Goal: Register for event/course

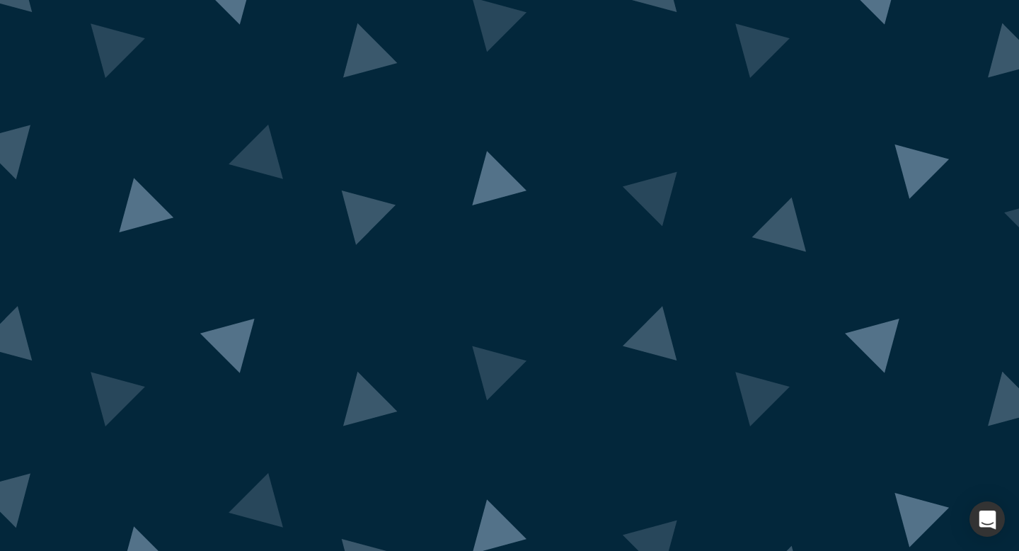
scroll to position [56, 0]
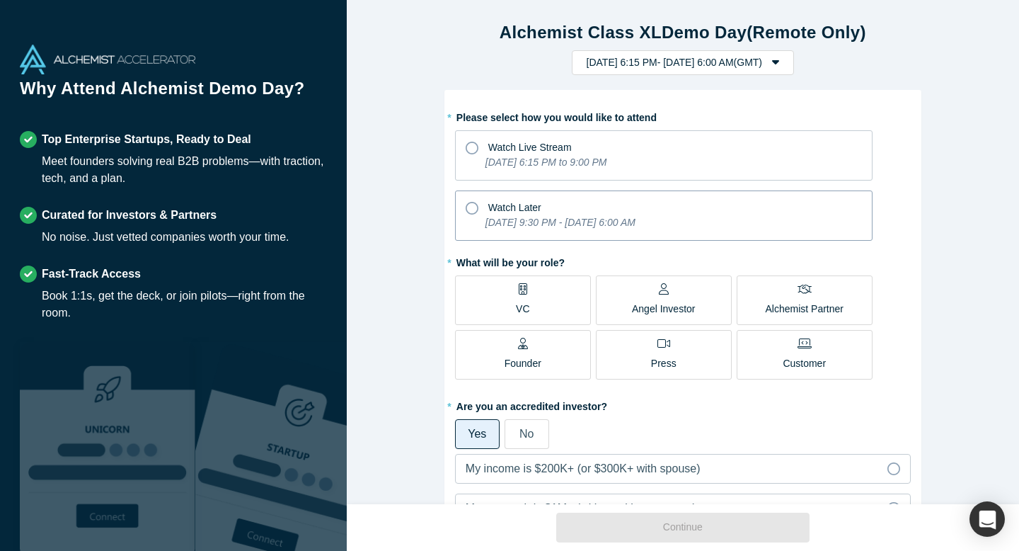
click at [630, 227] on icon "[DATE] 9:30 PM - [DATE] 6:00 AM" at bounding box center [561, 222] width 150 height 11
click at [0, 0] on input "Watch Later [DATE] 9:30 PM - [DATE] 6:00 AM" at bounding box center [0, 0] width 0 height 0
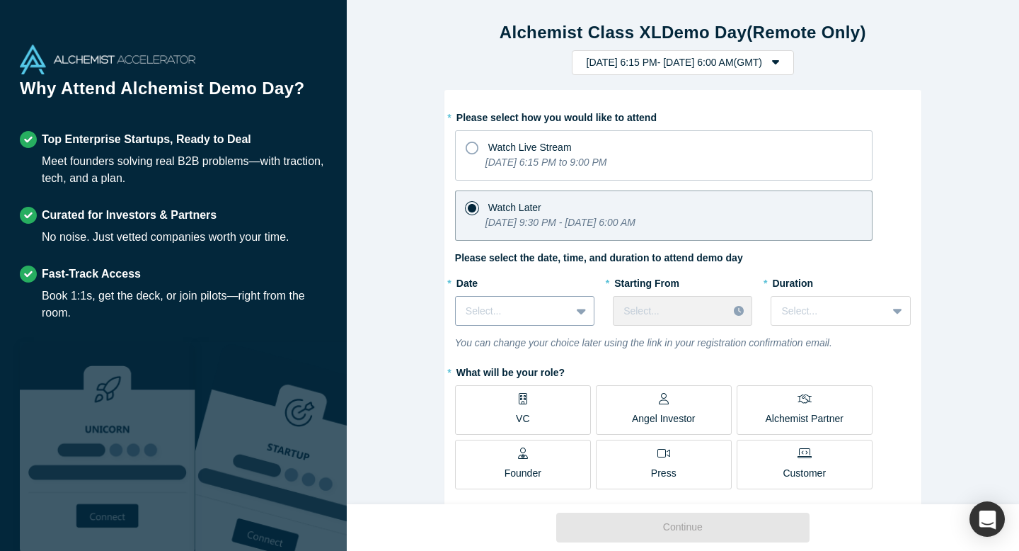
click at [491, 304] on div at bounding box center [513, 311] width 95 height 18
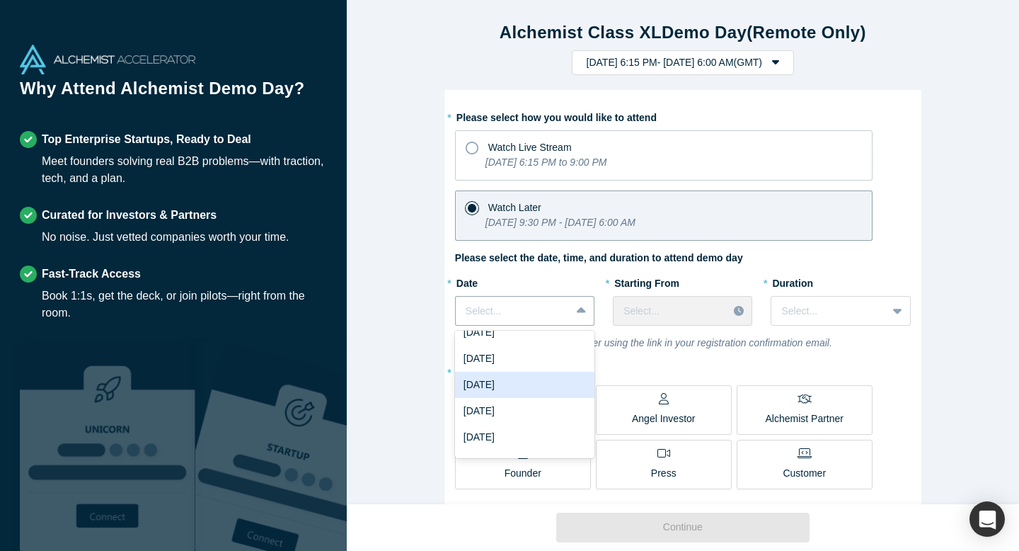
scroll to position [39, 0]
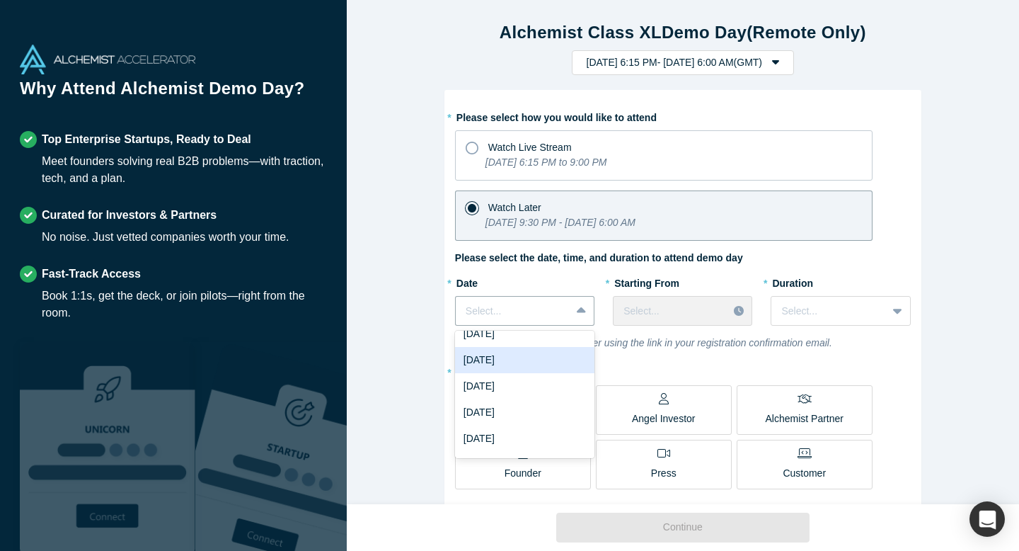
click at [502, 360] on div "[DATE]" at bounding box center [524, 360] width 139 height 26
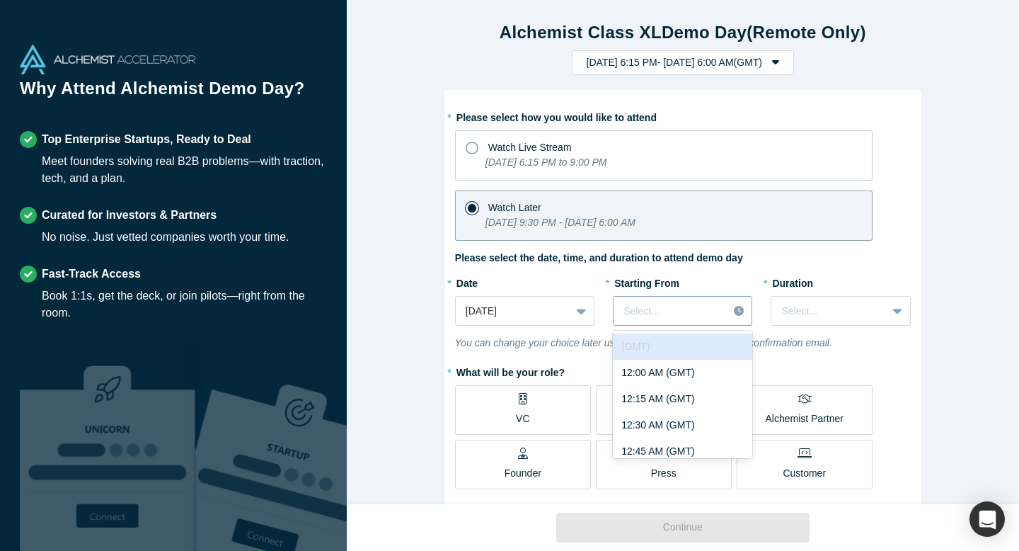
click at [695, 313] on div at bounding box center [671, 311] width 94 height 18
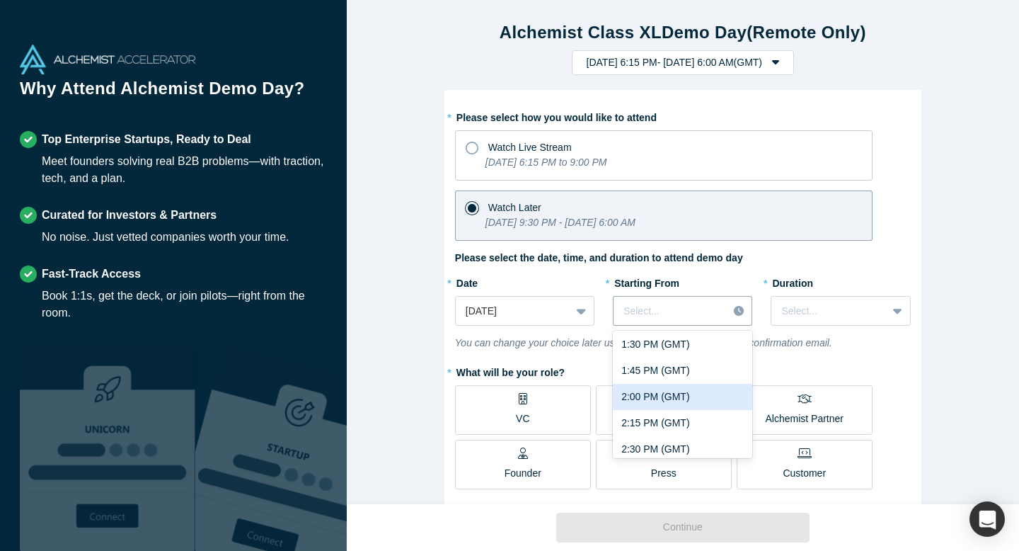
click at [687, 393] on div "2:00 PM (GMT)" at bounding box center [682, 397] width 139 height 26
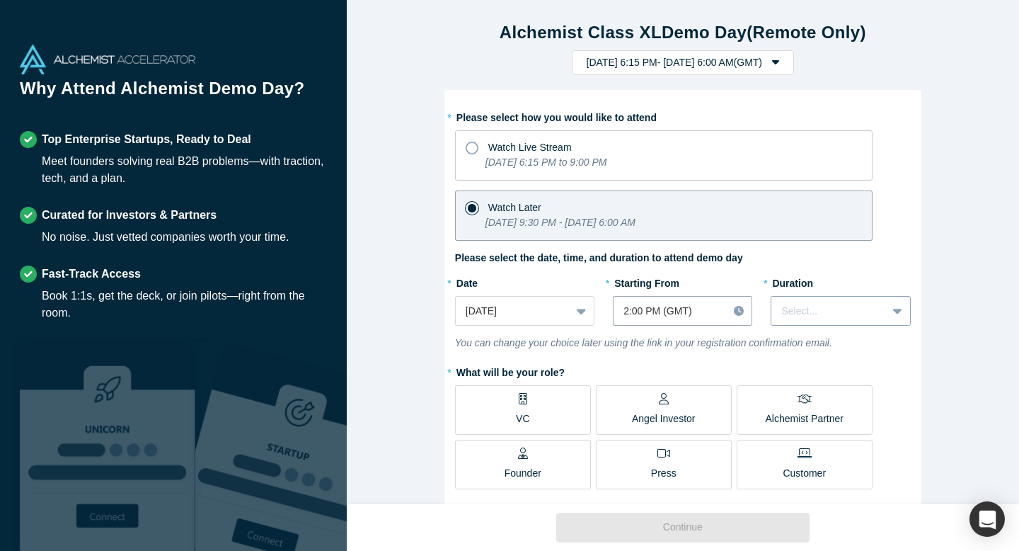
click at [846, 317] on div at bounding box center [828, 311] width 95 height 18
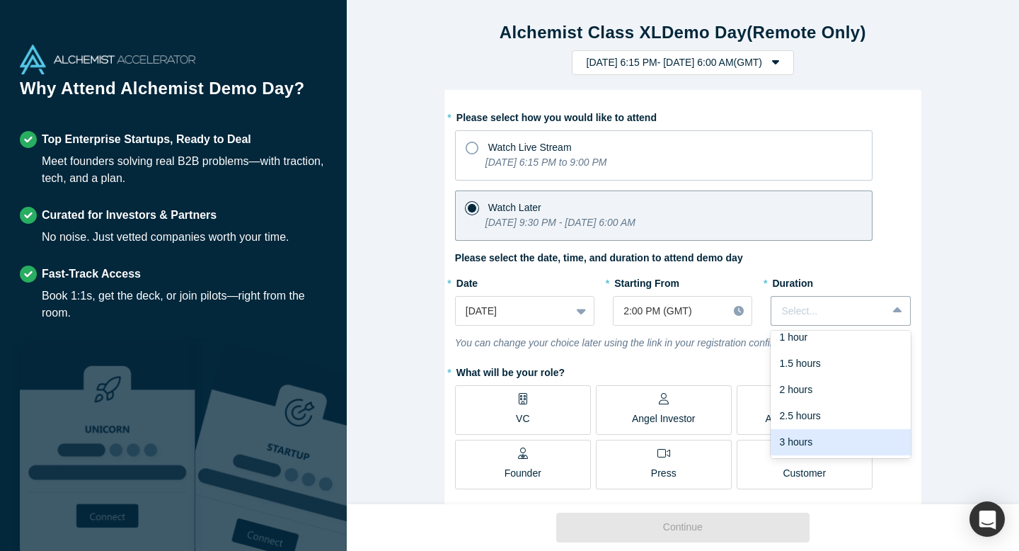
click at [815, 445] on div "3 hours" at bounding box center [840, 442] width 139 height 26
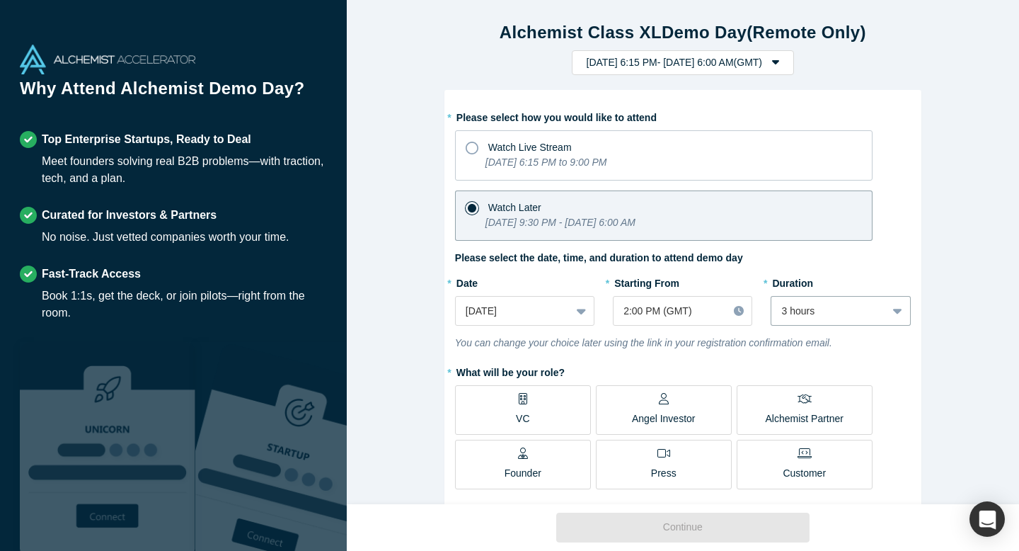
click at [745, 353] on div "* Please select how you would like to attend Watch Live Stream [DATE] 6:15 PM t…" at bounding box center [683, 480] width 456 height 750
click at [502, 413] on label "VC" at bounding box center [523, 410] width 136 height 50
click at [0, 0] on input "VC" at bounding box center [0, 0] width 0 height 0
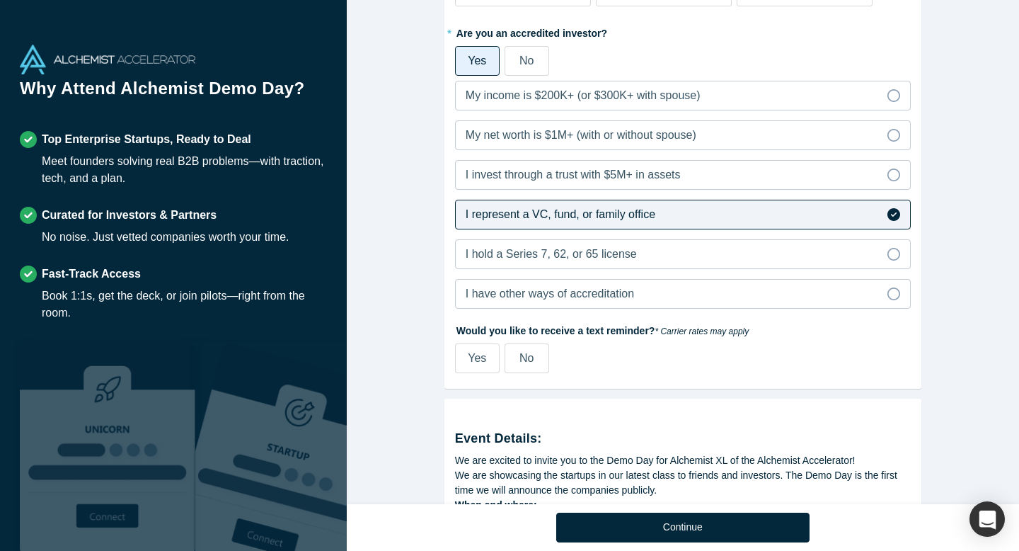
scroll to position [485, 0]
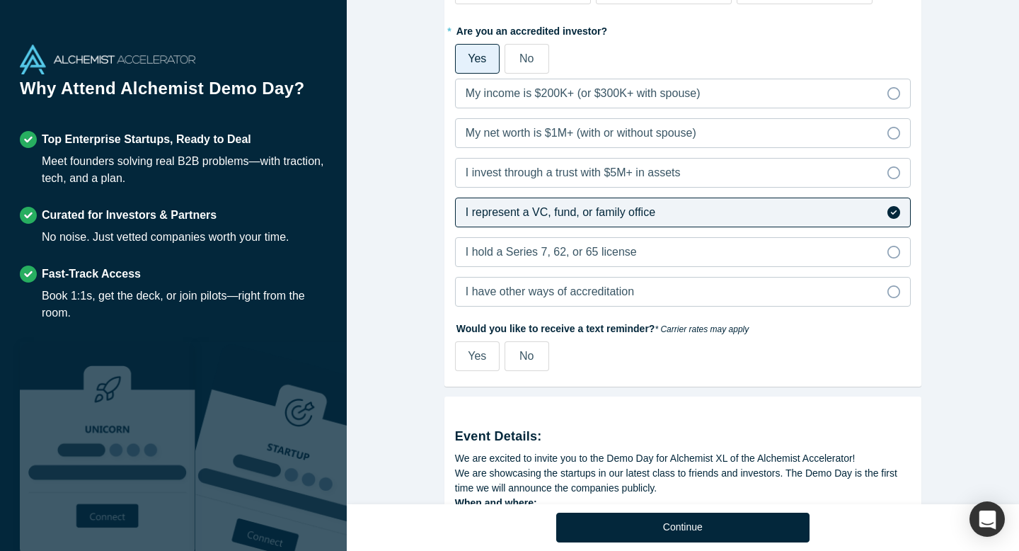
click at [534, 362] on div "No" at bounding box center [527, 356] width 14 height 17
click at [0, 0] on input "No" at bounding box center [0, 0] width 0 height 0
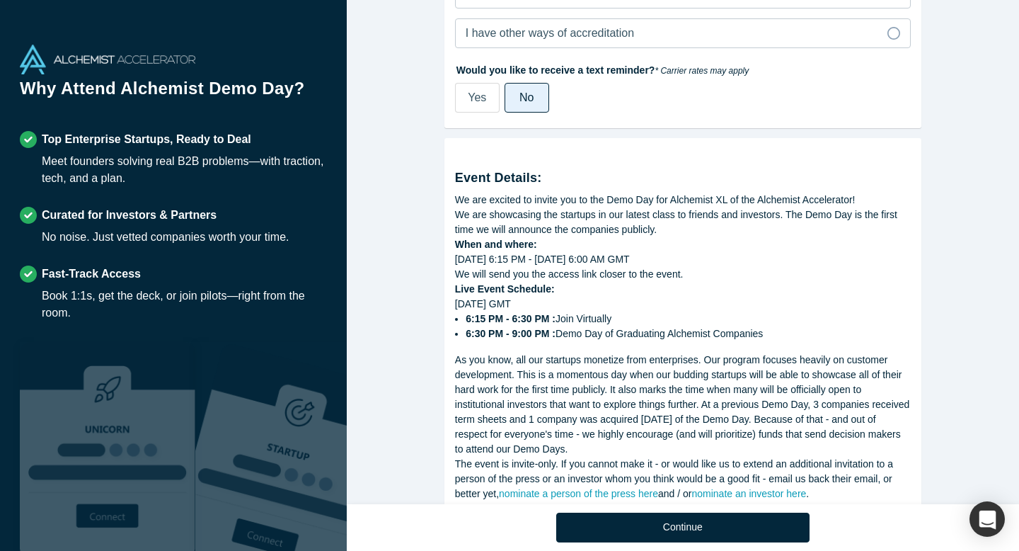
scroll to position [815, 0]
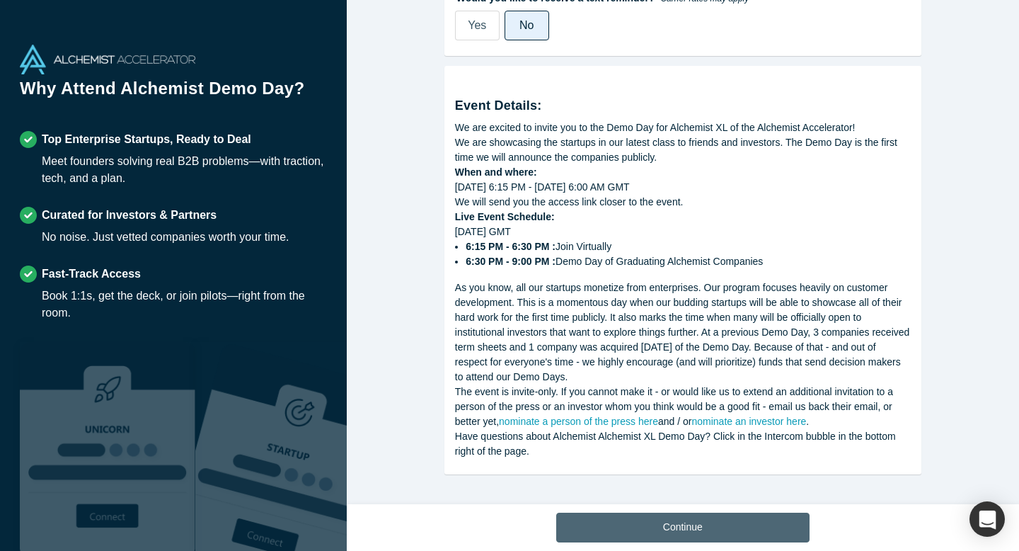
click at [713, 529] on button "Continue" at bounding box center [682, 527] width 253 height 30
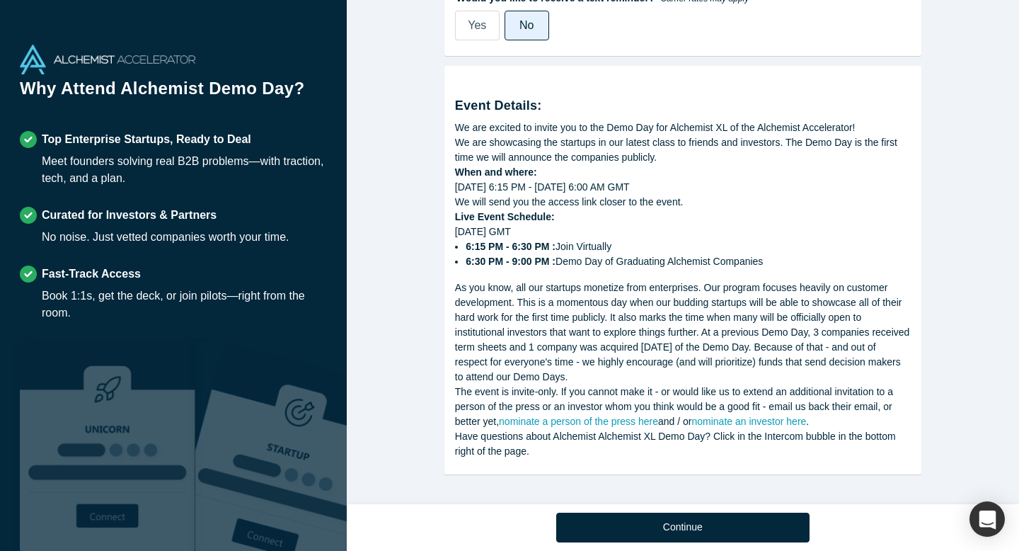
scroll to position [583, 0]
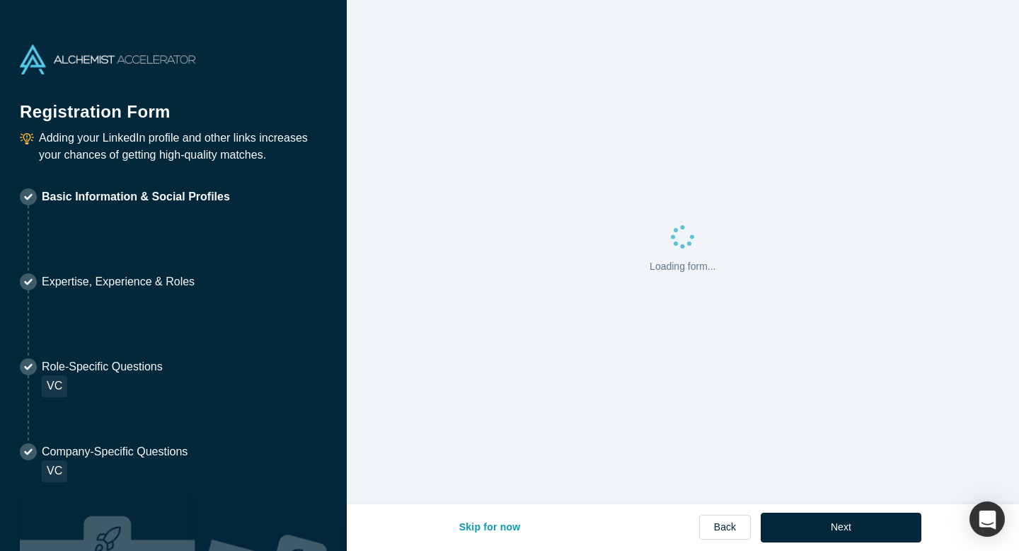
select select "US"
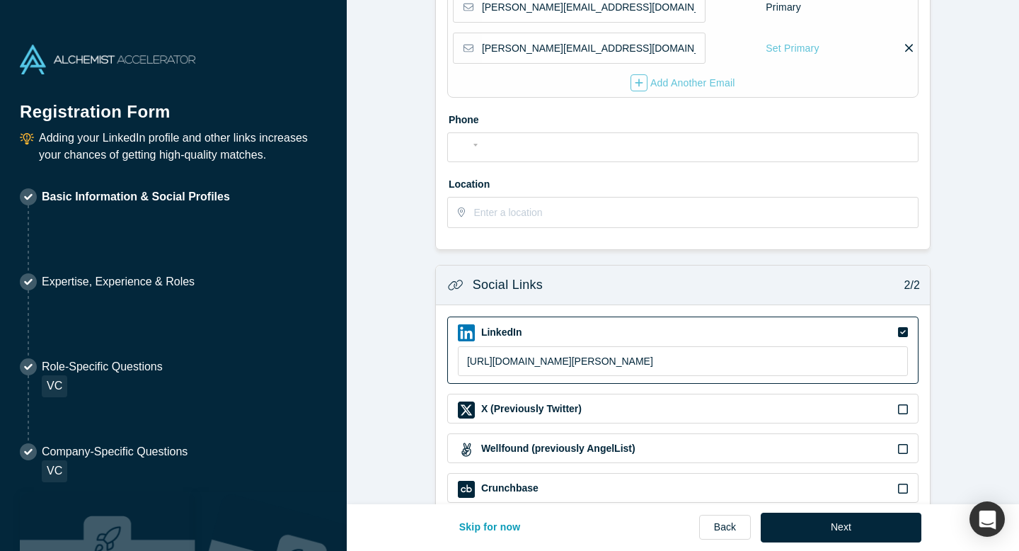
scroll to position [456, 0]
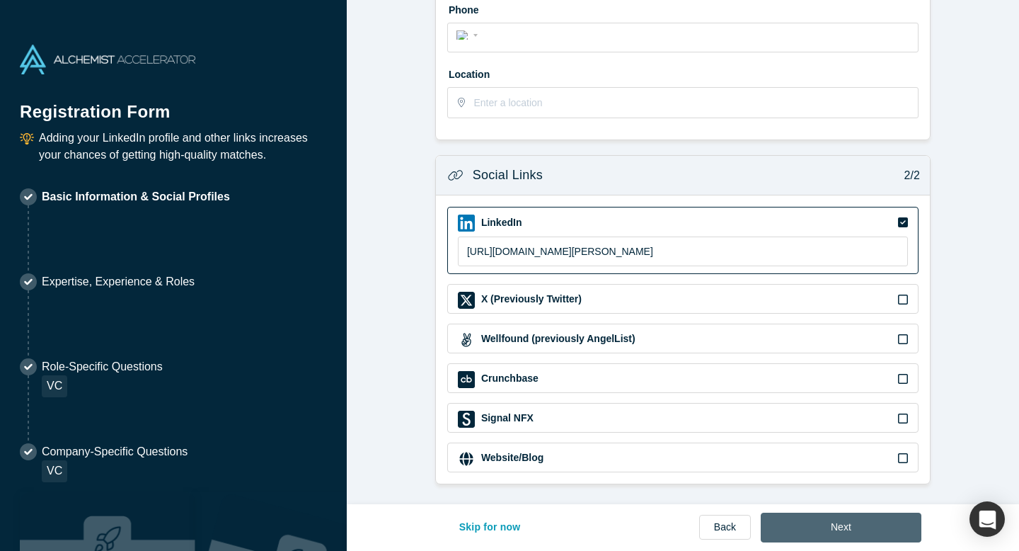
click at [847, 520] on button "Next" at bounding box center [841, 527] width 161 height 30
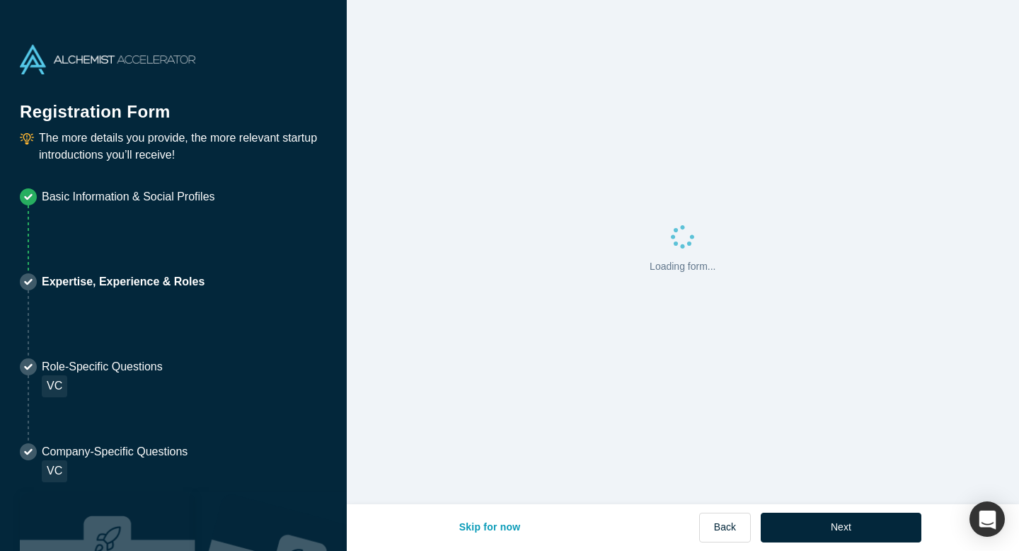
scroll to position [0, 0]
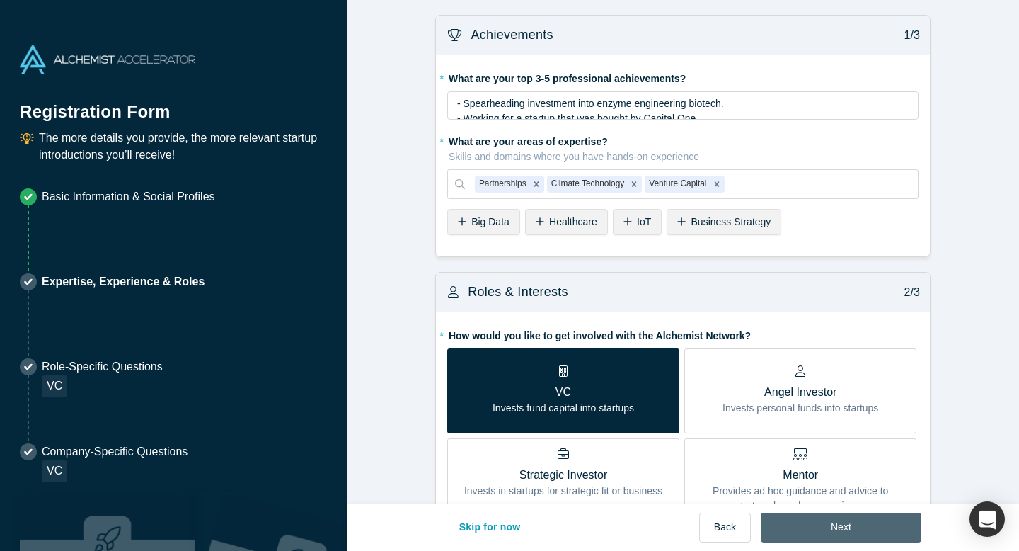
click at [834, 536] on button "Next" at bounding box center [841, 527] width 161 height 30
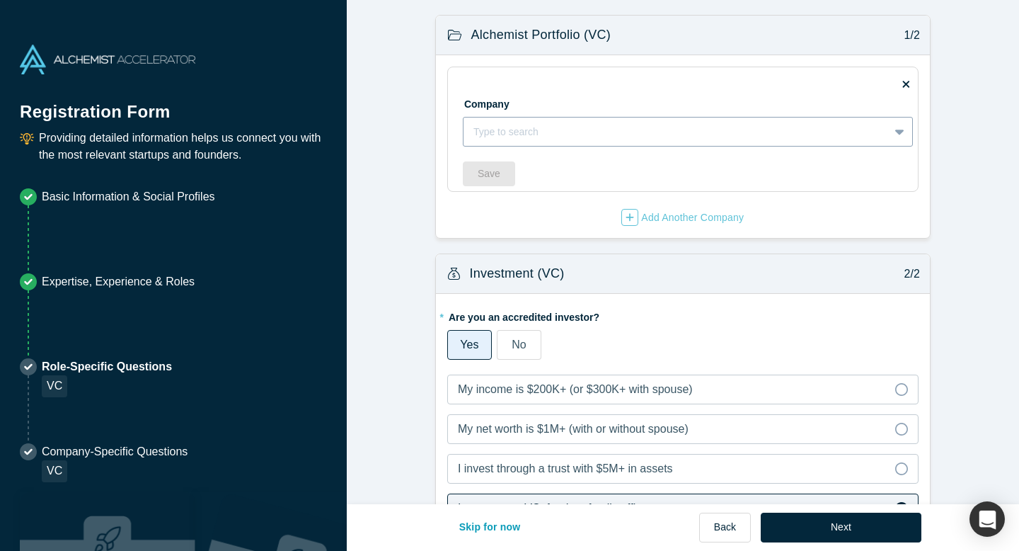
click at [882, 131] on div "Type to search" at bounding box center [676, 131] width 425 height 23
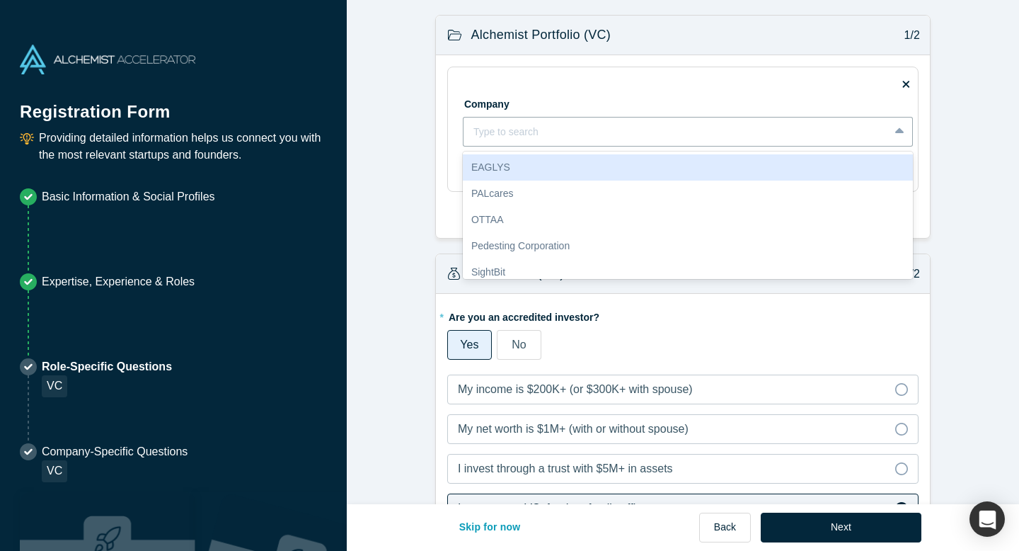
click at [980, 138] on form "Alchemist Portfolio (VC) 1/2 Company EAGLYS, 1 of 10. 10 results available. Use…" at bounding box center [683, 531] width 672 height 1032
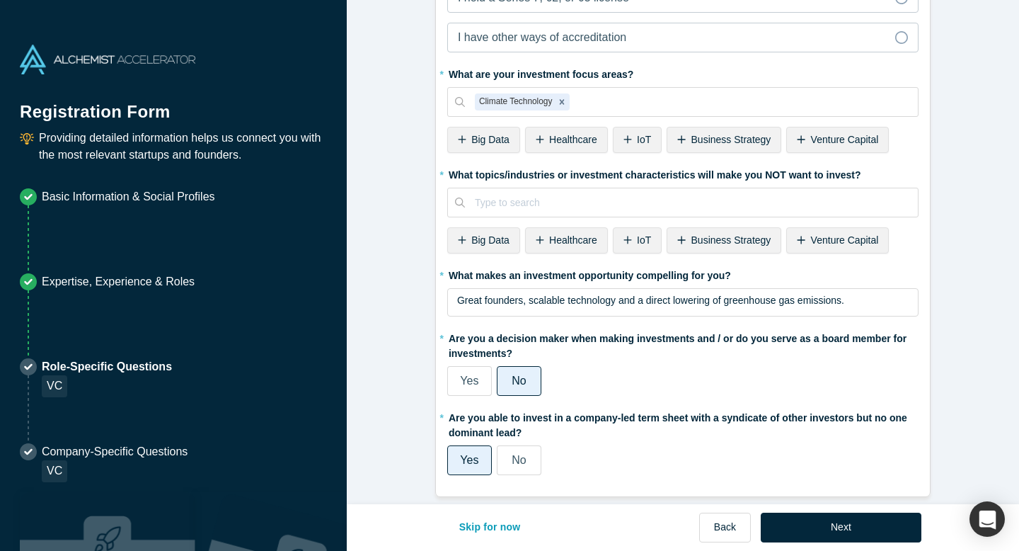
scroll to position [563, 0]
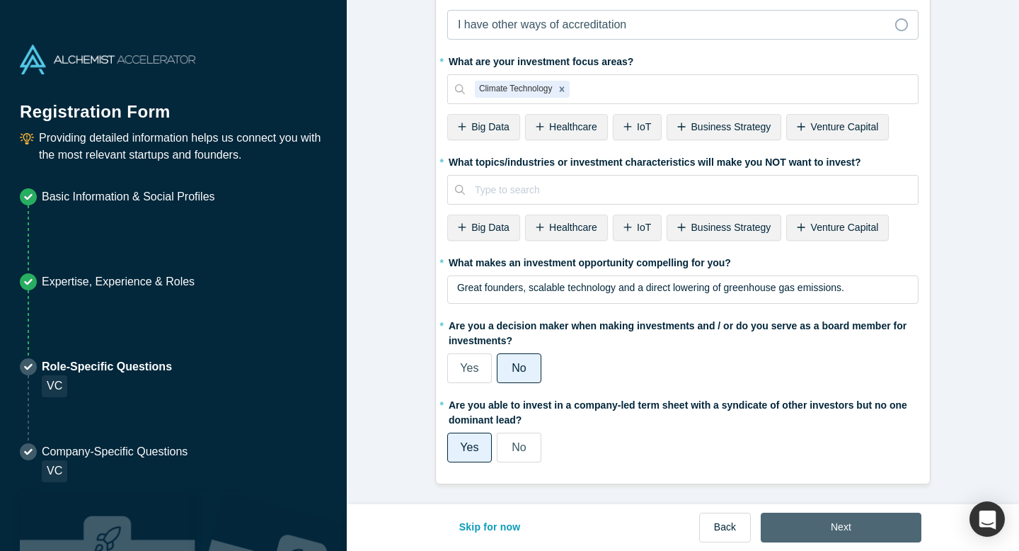
click at [845, 527] on button "Next" at bounding box center [841, 527] width 161 height 30
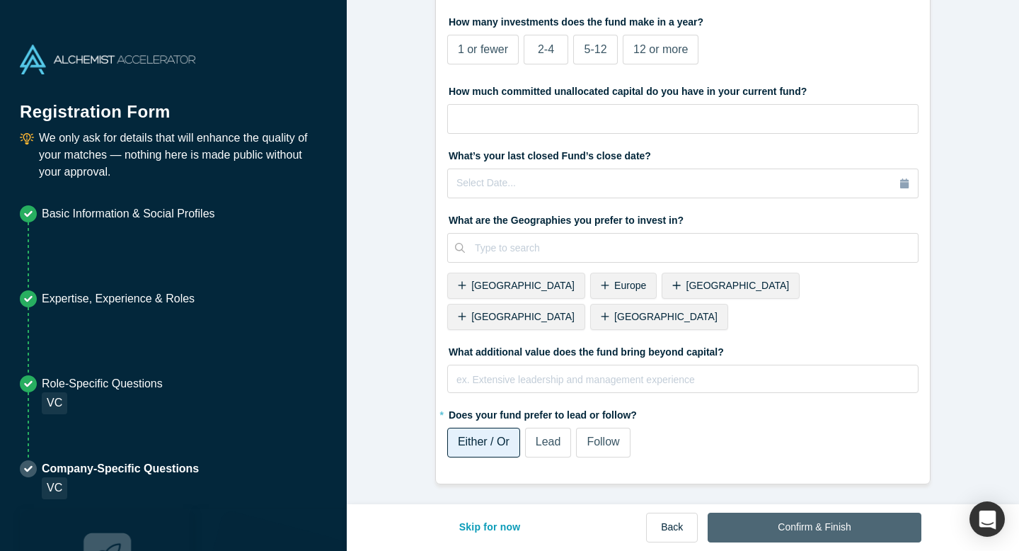
scroll to position [0, 0]
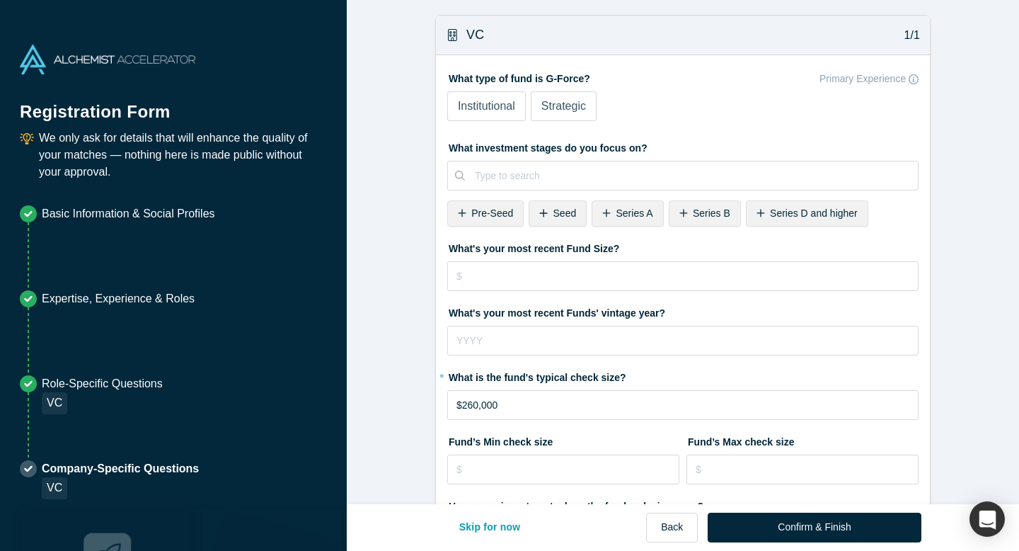
click at [486, 101] on span "Institutional" at bounding box center [486, 106] width 57 height 12
click at [0, 0] on input "Institutional" at bounding box center [0, 0] width 0 height 0
click at [503, 224] on div "Pre-Seed" at bounding box center [485, 213] width 76 height 26
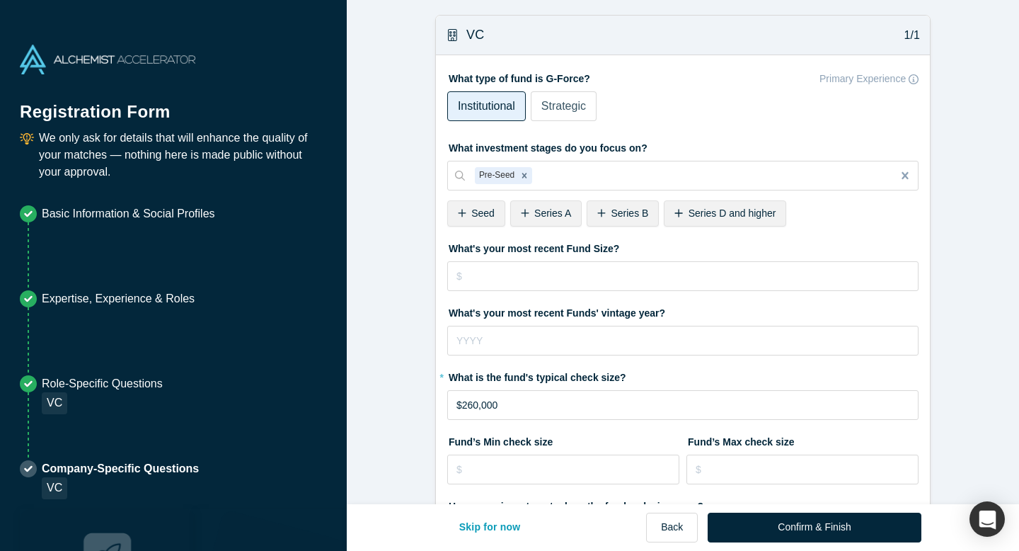
click at [483, 210] on span "Seed" at bounding box center [482, 212] width 23 height 11
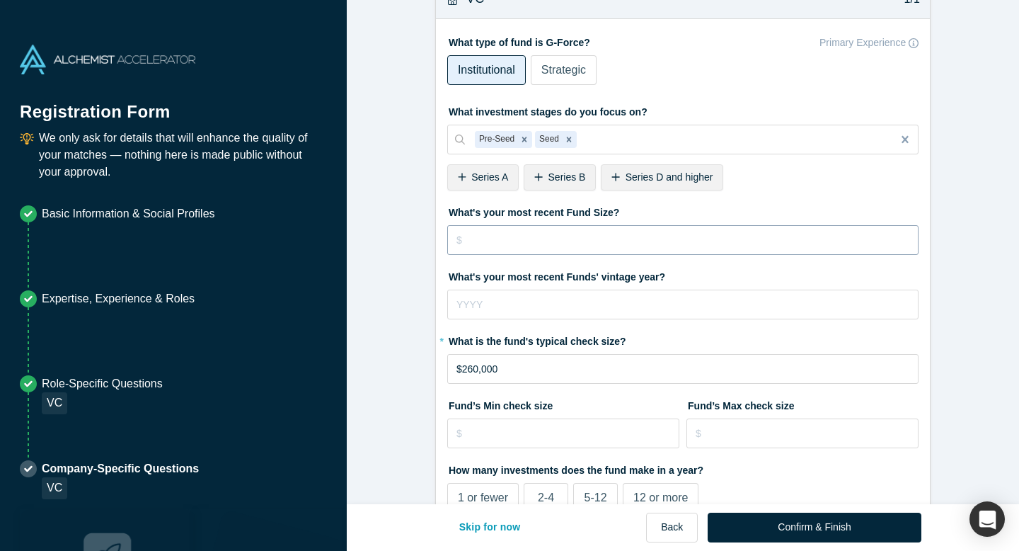
scroll to position [39, 0]
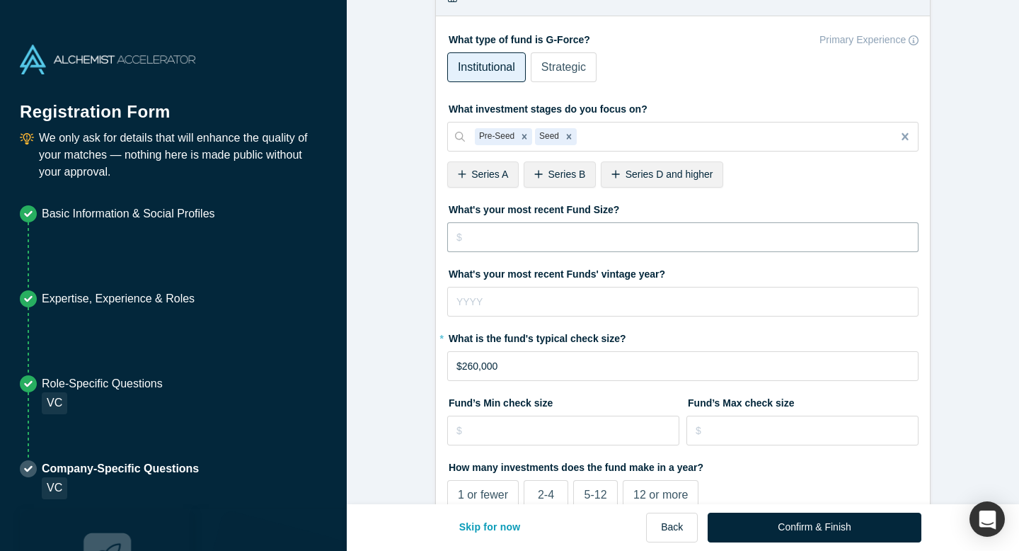
click at [543, 231] on input "tel" at bounding box center [682, 237] width 471 height 30
type input "$20,000,000"
click at [493, 298] on input "tel" at bounding box center [682, 302] width 471 height 30
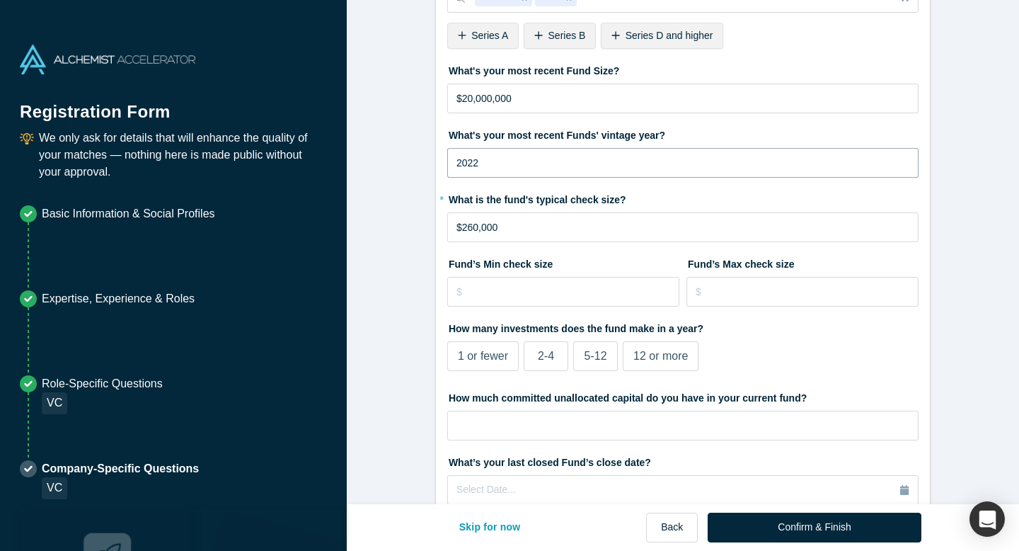
scroll to position [182, 0]
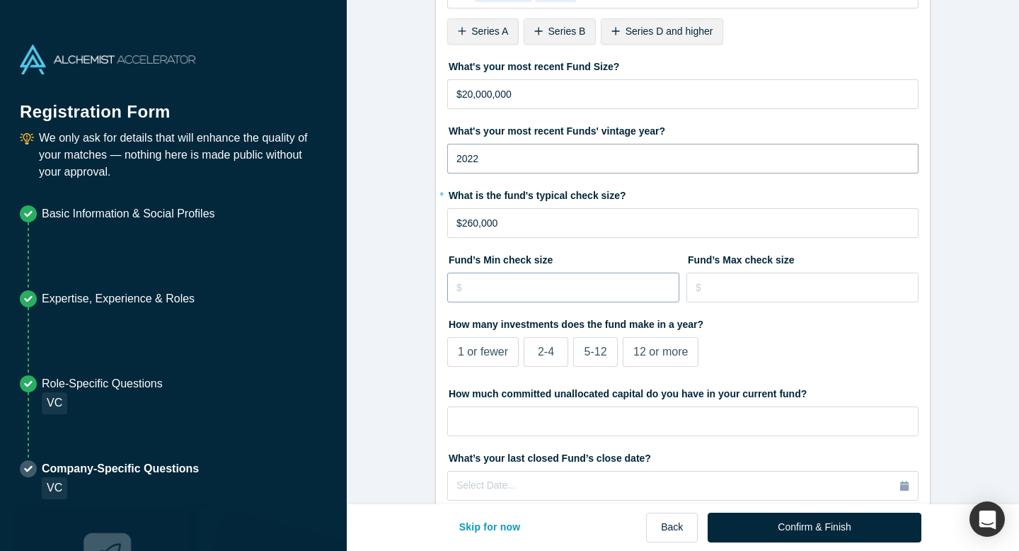
type input "2022"
click at [511, 297] on input "tel" at bounding box center [563, 288] width 232 height 30
click at [475, 219] on input "$260,000" at bounding box center [682, 223] width 471 height 30
type input "$293,000"
click at [488, 300] on input "tel" at bounding box center [563, 288] width 232 height 30
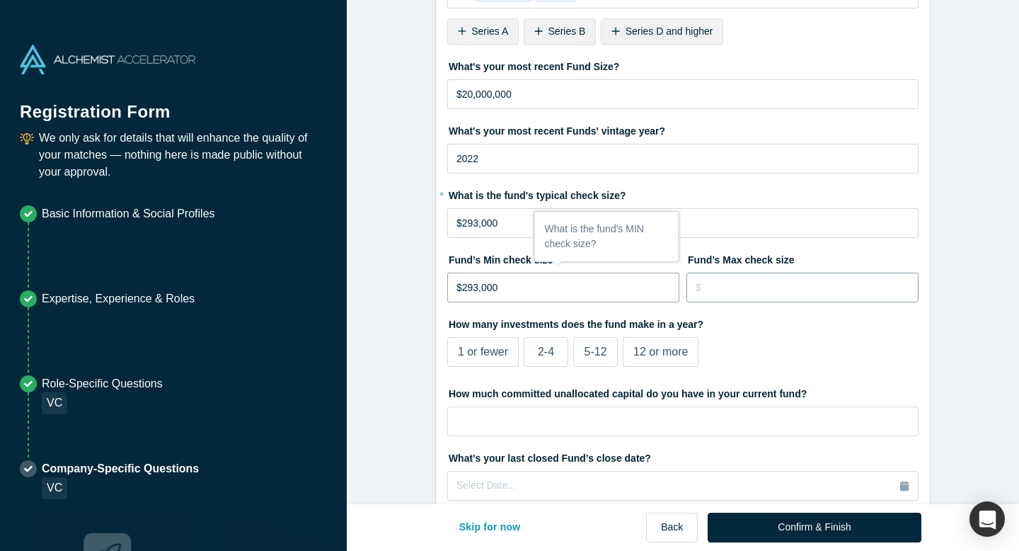
type input "$293,000"
click at [808, 292] on input "tel" at bounding box center [803, 288] width 232 height 30
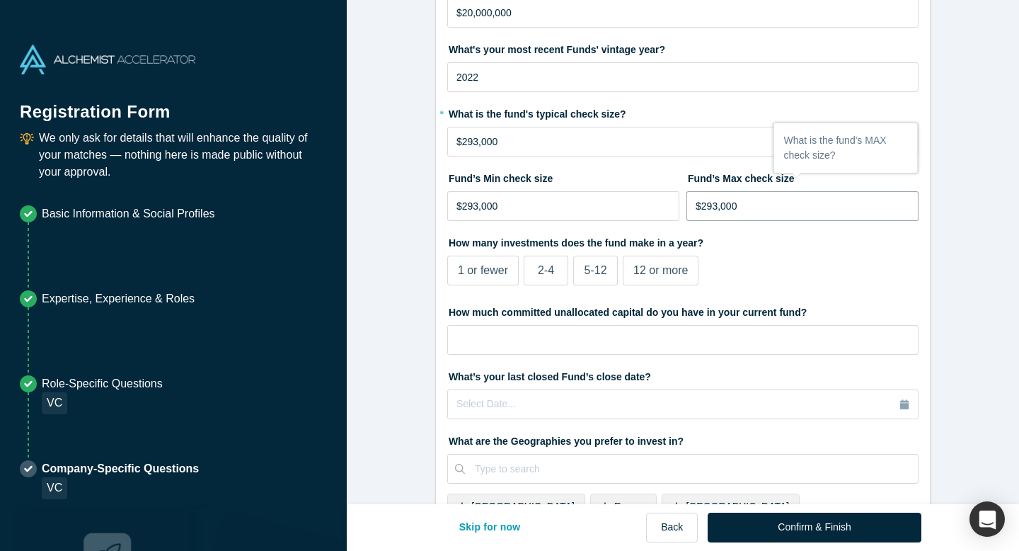
scroll to position [270, 0]
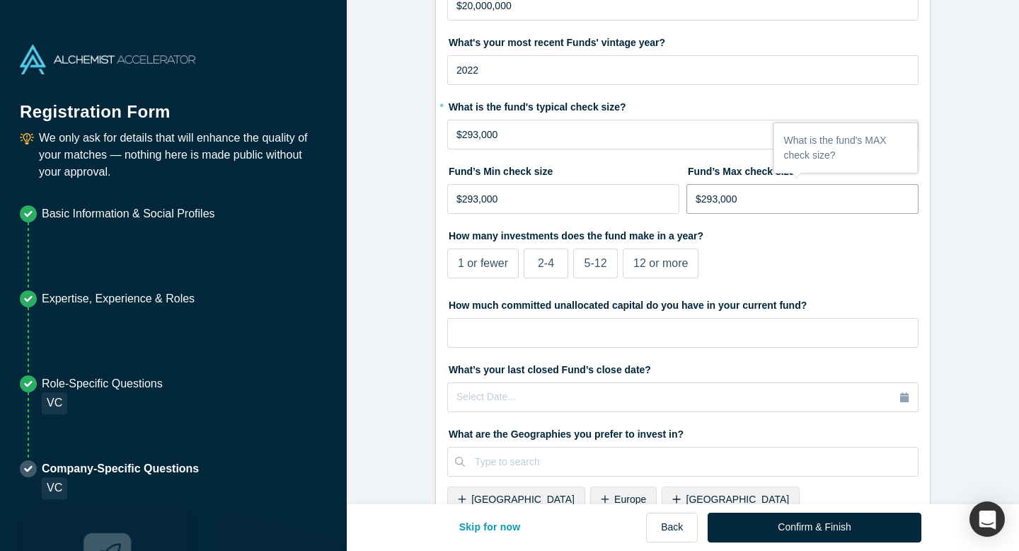
type input "$293,000"
click at [536, 258] on label "2-4" at bounding box center [546, 263] width 45 height 30
click at [0, 0] on input "2-4" at bounding box center [0, 0] width 0 height 0
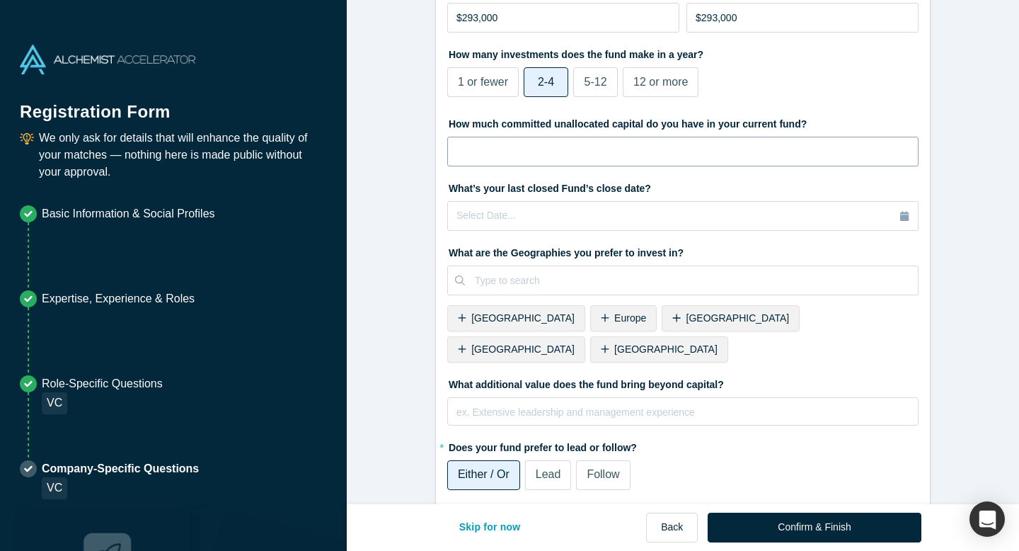
scroll to position [453, 0]
click at [507, 321] on span "[GEOGRAPHIC_DATA]" at bounding box center [522, 316] width 103 height 11
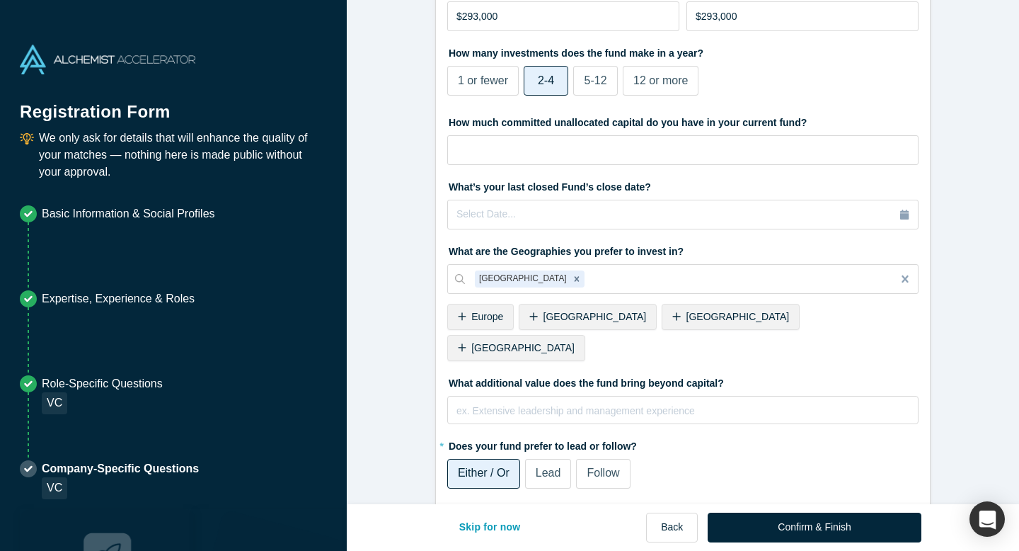
click at [495, 322] on div "Europe" at bounding box center [480, 317] width 67 height 26
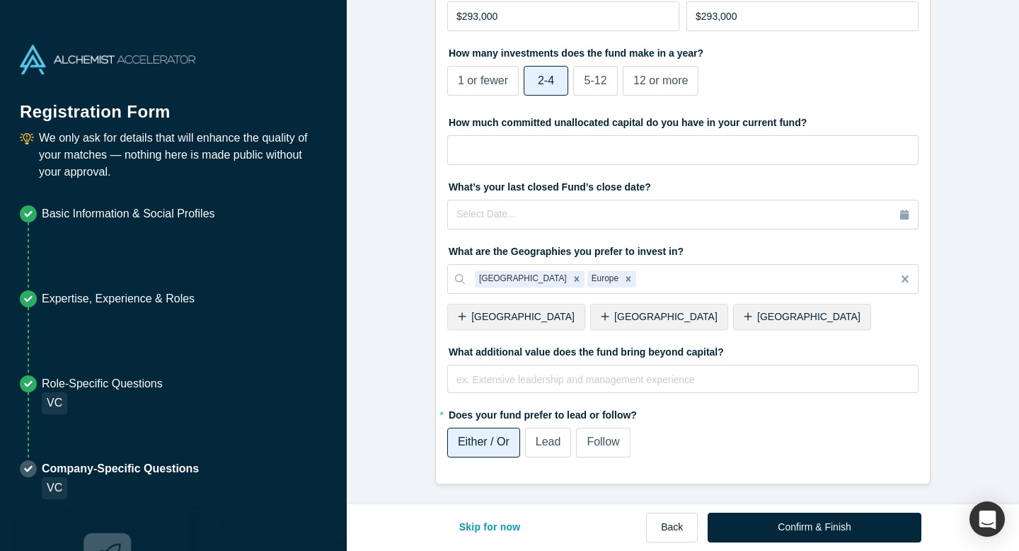
click at [497, 321] on span "[GEOGRAPHIC_DATA]" at bounding box center [522, 316] width 103 height 11
click at [503, 321] on span "[GEOGRAPHIC_DATA]" at bounding box center [522, 316] width 103 height 11
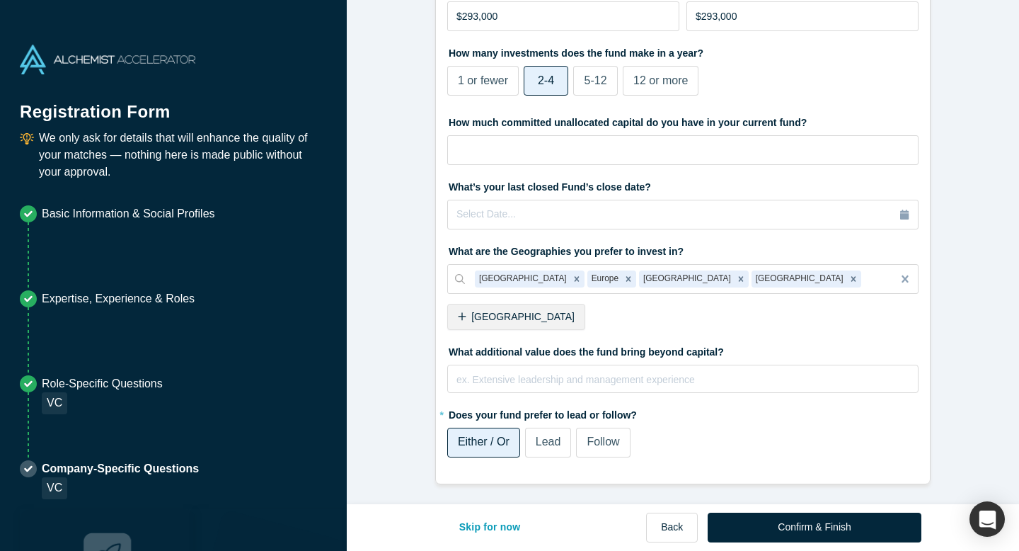
click at [532, 321] on div "[GEOGRAPHIC_DATA]" at bounding box center [516, 317] width 138 height 26
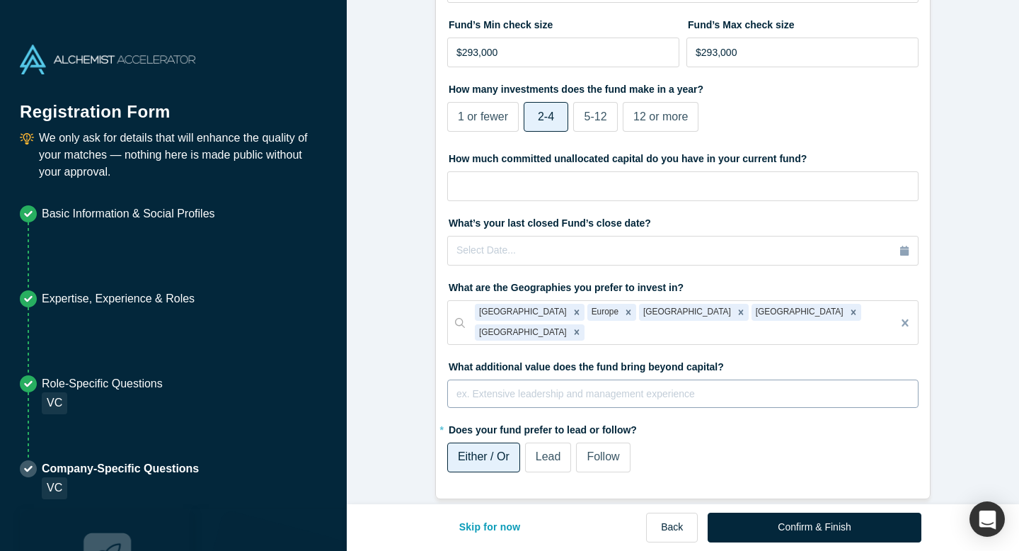
click at [512, 384] on div "rdw-editor" at bounding box center [683, 391] width 452 height 15
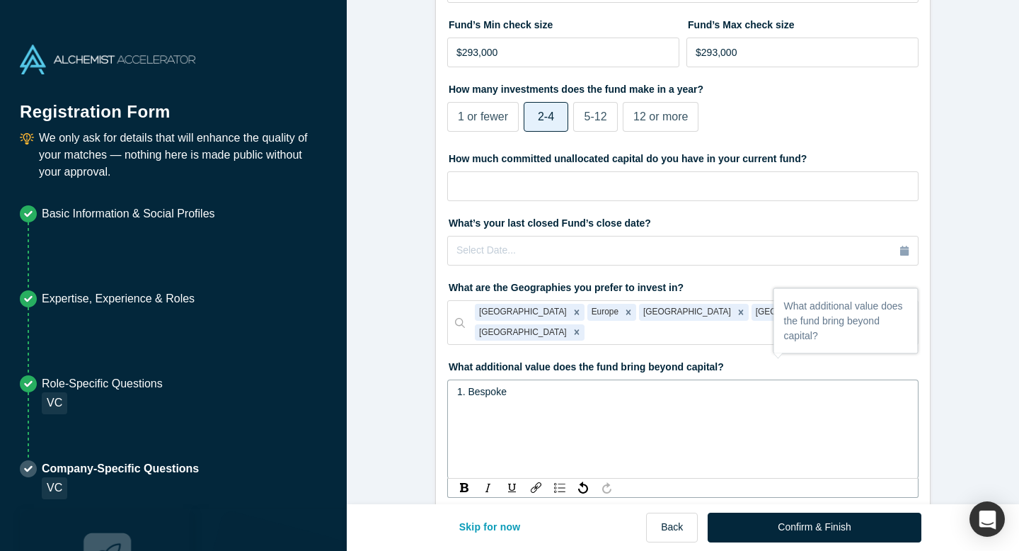
click at [540, 384] on div "1. Bespoke" at bounding box center [683, 391] width 452 height 15
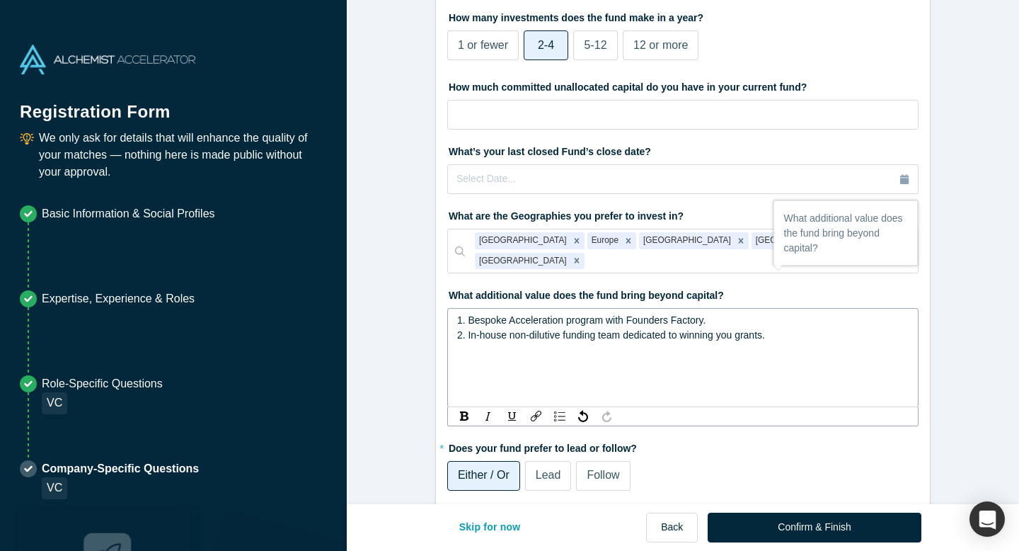
scroll to position [507, 0]
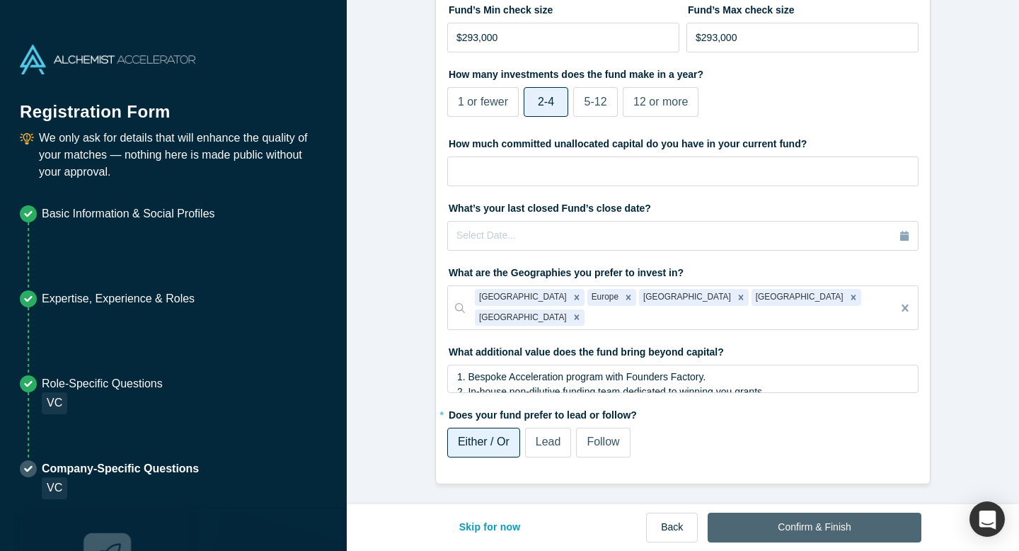
click at [765, 527] on button "Confirm & Finish" at bounding box center [814, 527] width 213 height 30
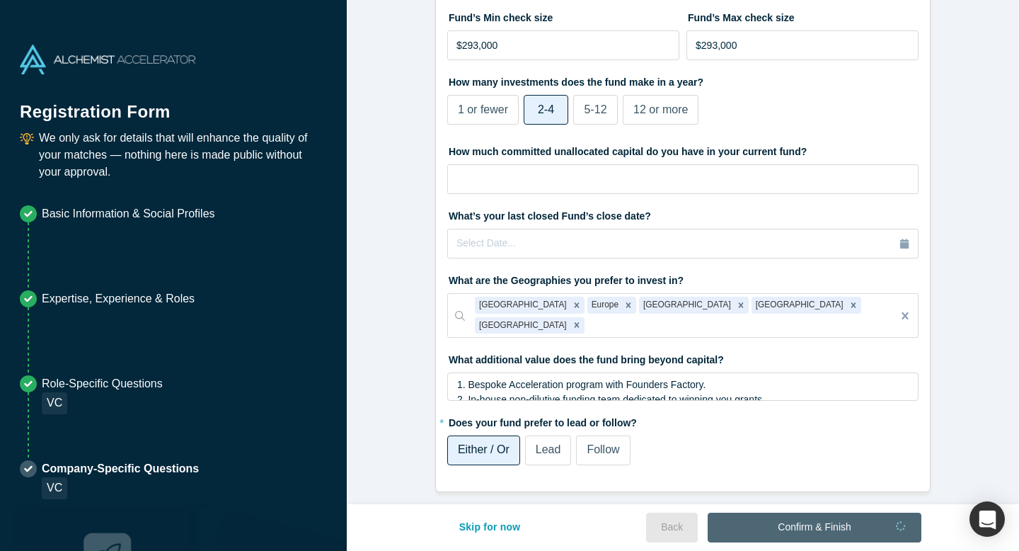
scroll to position [417, 0]
